Goal: Information Seeking & Learning: Learn about a topic

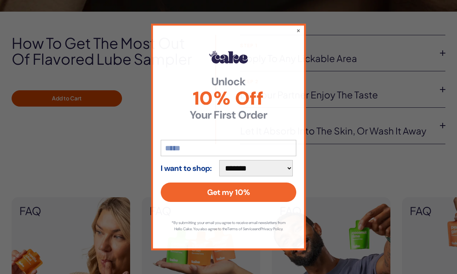
scroll to position [628, 0]
click at [300, 35] on button "×" at bounding box center [298, 30] width 5 height 9
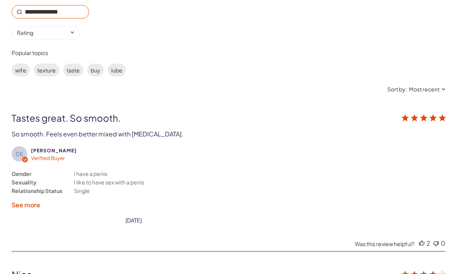
scroll to position [1463, 0]
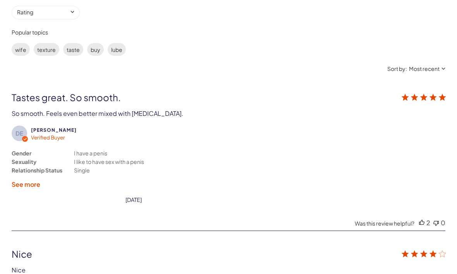
click at [20, 184] on label "See more" at bounding box center [26, 184] width 29 height 8
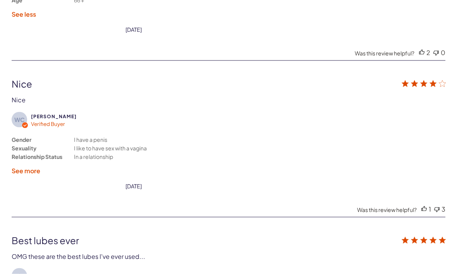
scroll to position [1646, 0]
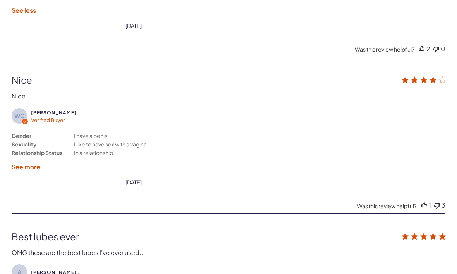
click at [19, 166] on label "See more" at bounding box center [26, 167] width 29 height 8
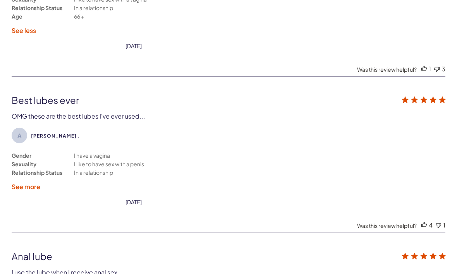
scroll to position [1833, 0]
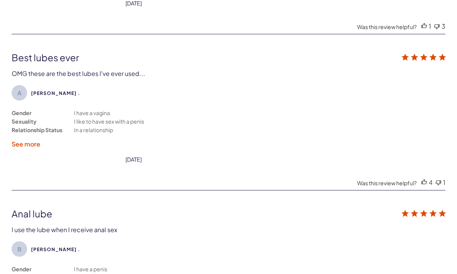
click at [22, 141] on label "See more" at bounding box center [26, 144] width 29 height 8
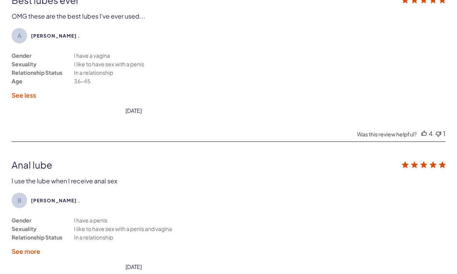
scroll to position [1918, 0]
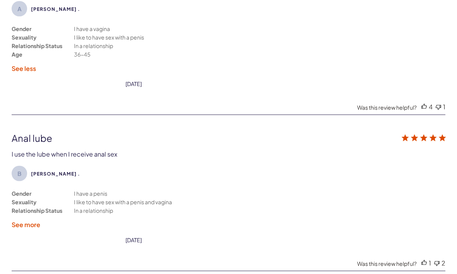
click at [17, 229] on label "See more" at bounding box center [26, 225] width 29 height 8
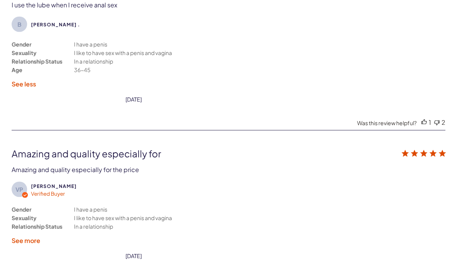
scroll to position [2074, 0]
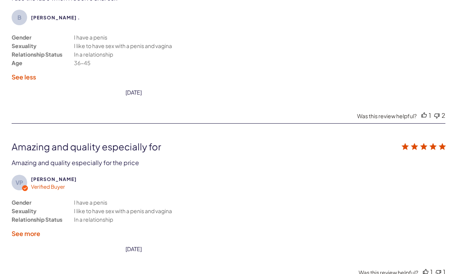
click at [15, 238] on label "See more" at bounding box center [26, 234] width 29 height 8
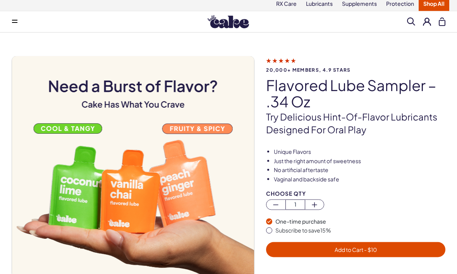
scroll to position [0, 0]
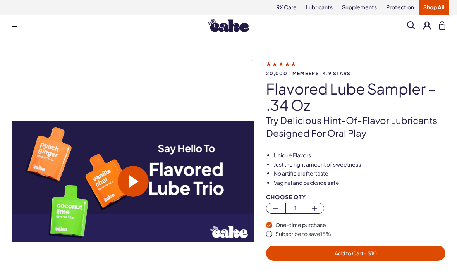
click at [136, 180] on span at bounding box center [133, 181] width 9 height 12
click at [230, 24] on img at bounding box center [228, 25] width 41 height 13
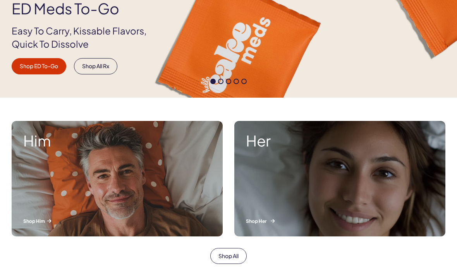
scroll to position [173, 0]
click at [264, 222] on p "Shop Her" at bounding box center [340, 221] width 188 height 7
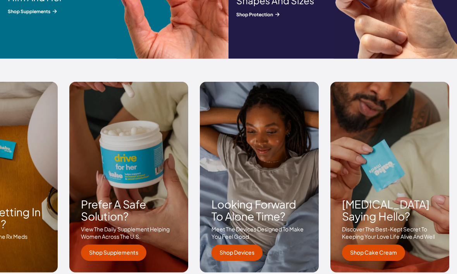
scroll to position [1086, 0]
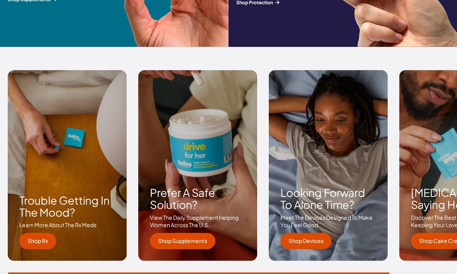
click at [311, 243] on link "Shop Devices" at bounding box center [306, 241] width 51 height 16
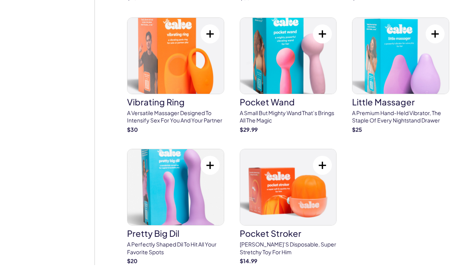
scroll to position [709, 0]
click at [315, 191] on img at bounding box center [288, 188] width 97 height 76
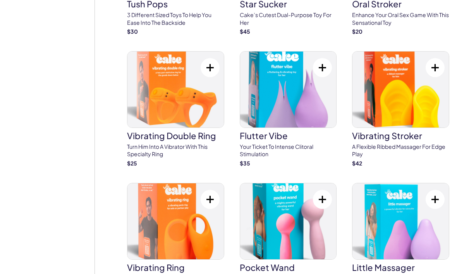
scroll to position [521, 0]
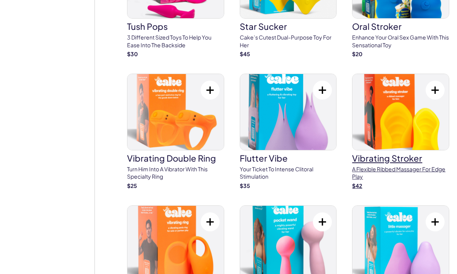
click at [414, 119] on img at bounding box center [401, 112] width 97 height 76
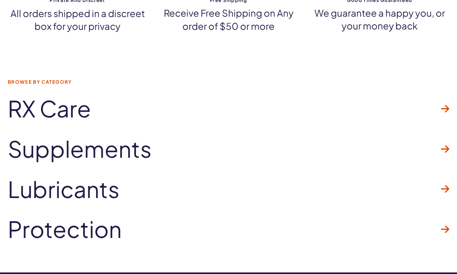
scroll to position [1680, 0]
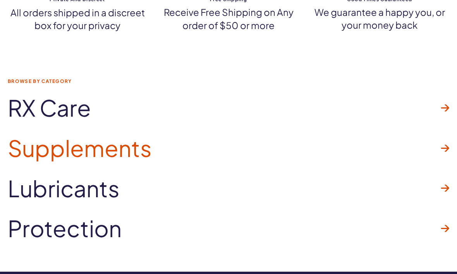
click at [68, 137] on span "Supplements" at bounding box center [80, 148] width 144 height 25
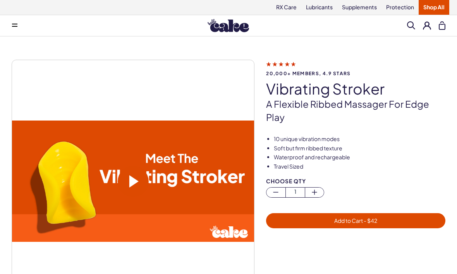
click at [128, 183] on span at bounding box center [133, 181] width 31 height 31
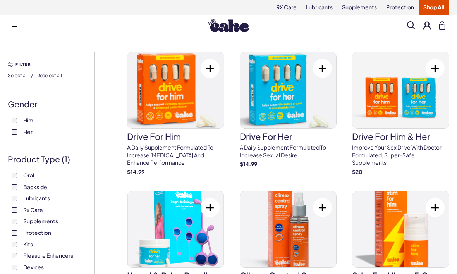
click at [268, 95] on img at bounding box center [288, 90] width 97 height 76
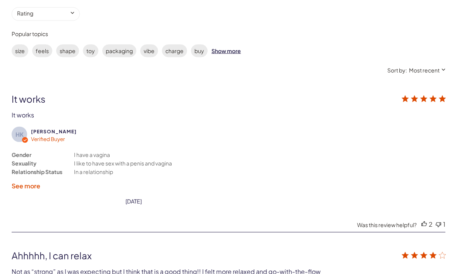
scroll to position [1397, 0]
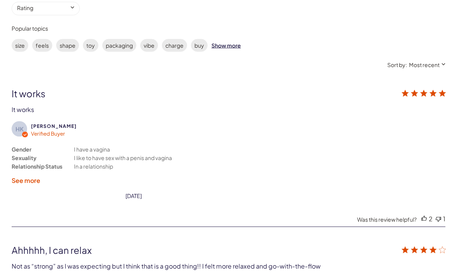
click at [15, 183] on label "See more" at bounding box center [26, 180] width 29 height 8
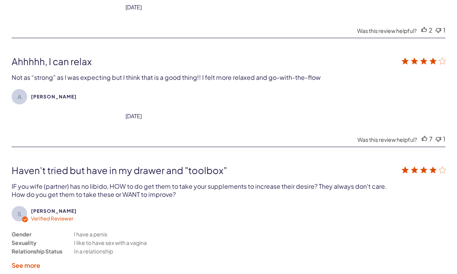
scroll to position [1682, 0]
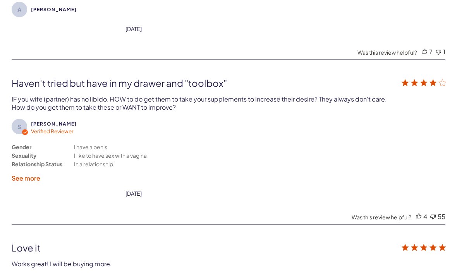
click at [17, 180] on label "See more" at bounding box center [26, 178] width 29 height 8
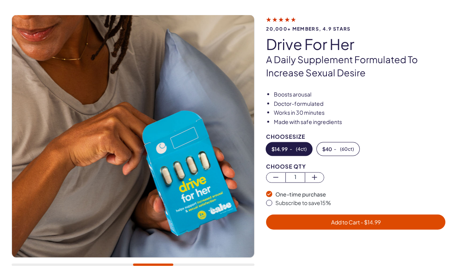
scroll to position [0, 0]
